Goal: Information Seeking & Learning: Learn about a topic

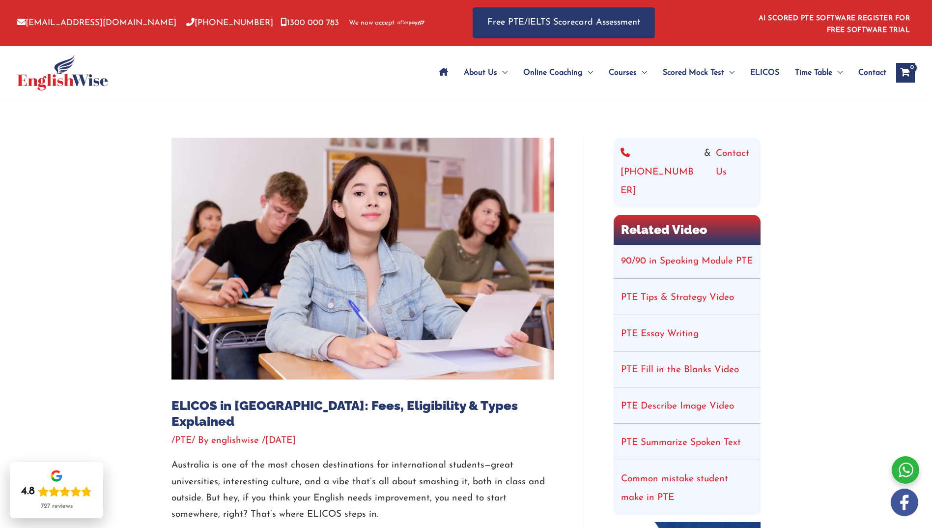
click at [772, 75] on span "ELICOS" at bounding box center [765, 73] width 29 height 34
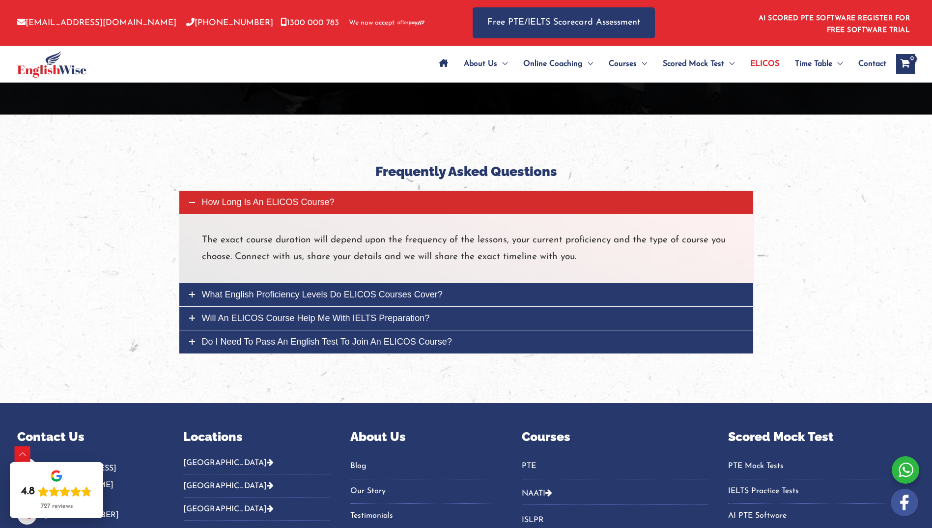
scroll to position [2359, 0]
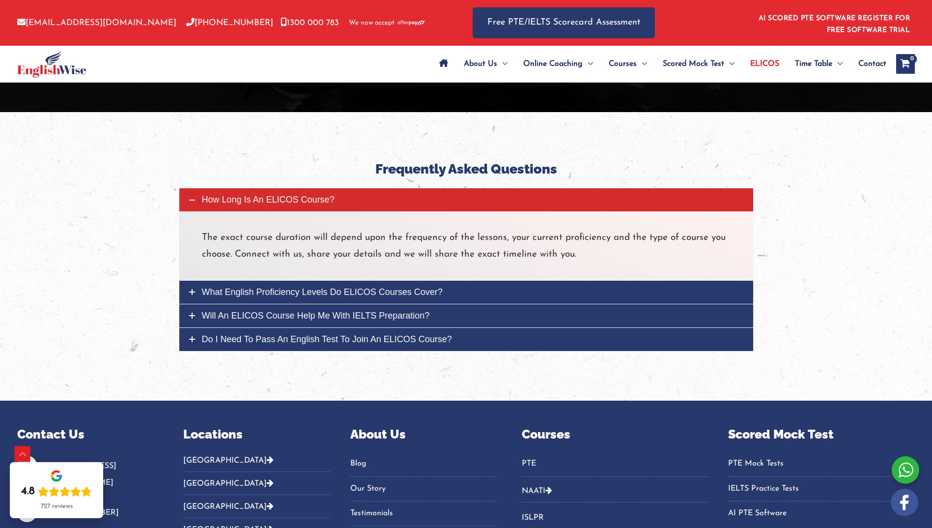
click at [289, 298] on link "What English proficiency levels do ELICOS courses cover?" at bounding box center [466, 292] width 574 height 23
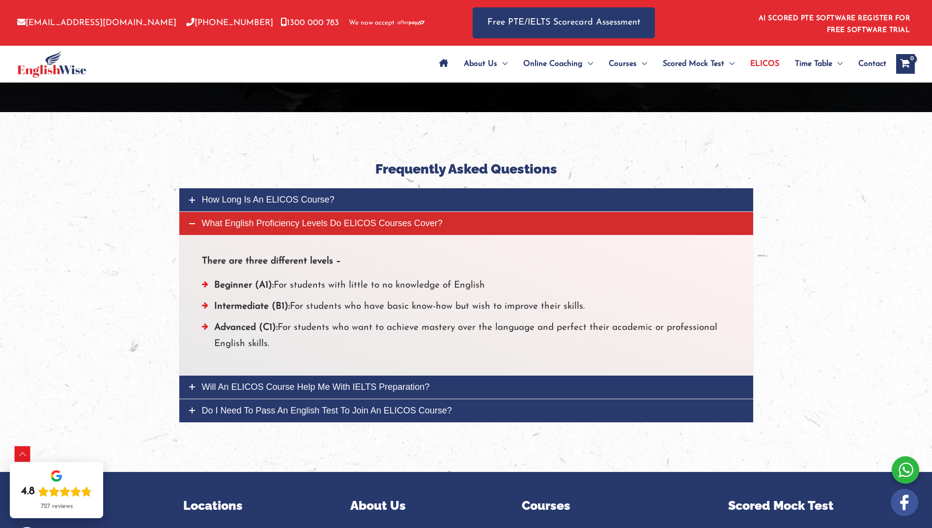
click at [272, 389] on span "Will an ELICOS course help me with IELTS preparation?" at bounding box center [316, 387] width 228 height 10
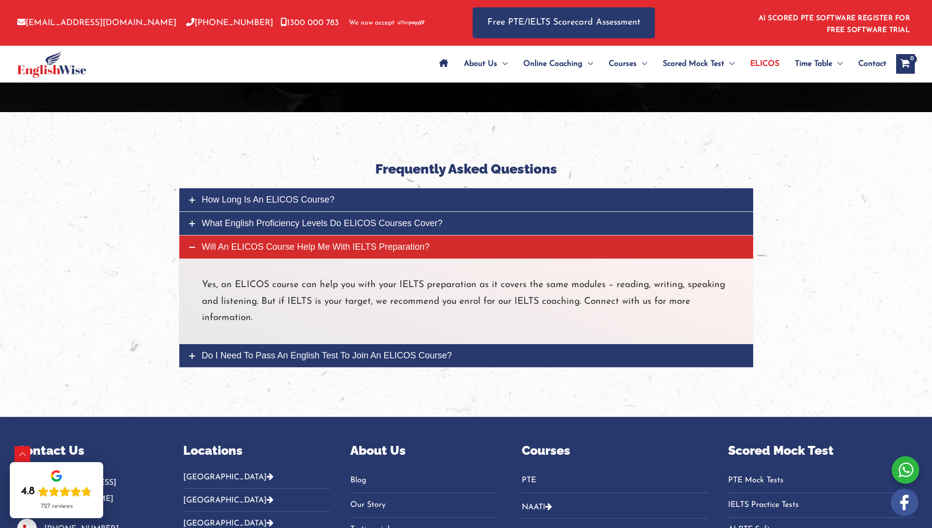
click at [290, 225] on span "What English proficiency levels do ELICOS courses cover?" at bounding box center [322, 223] width 241 height 10
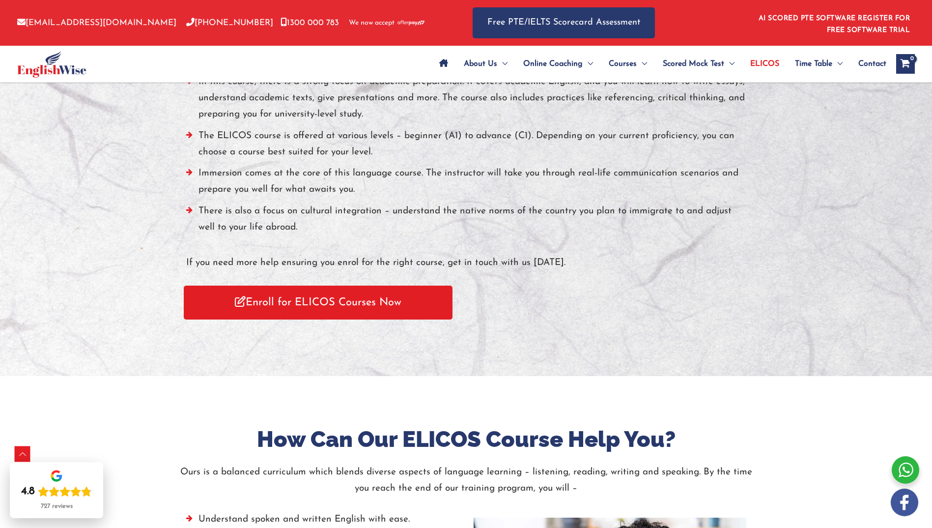
scroll to position [983, 0]
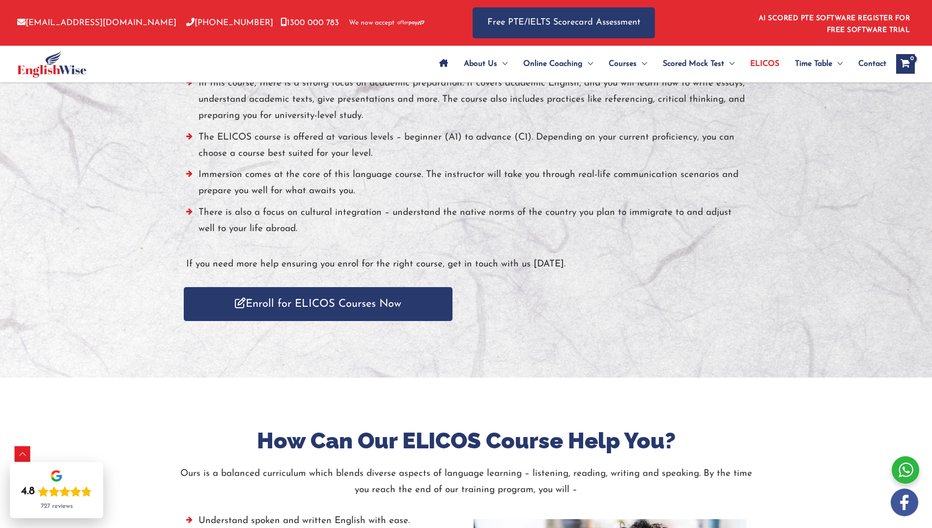
click at [312, 301] on link "Enroll for ELICOS Courses Now" at bounding box center [318, 304] width 269 height 34
